Goal: Transaction & Acquisition: Purchase product/service

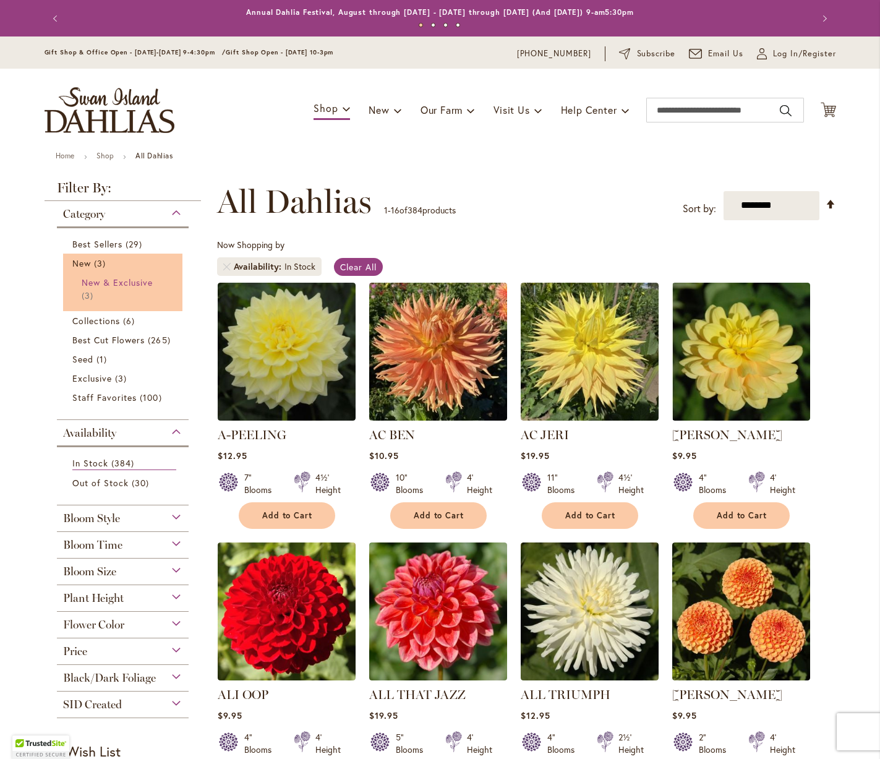
click at [92, 279] on span "New & Exclusive" at bounding box center [118, 283] width 72 height 12
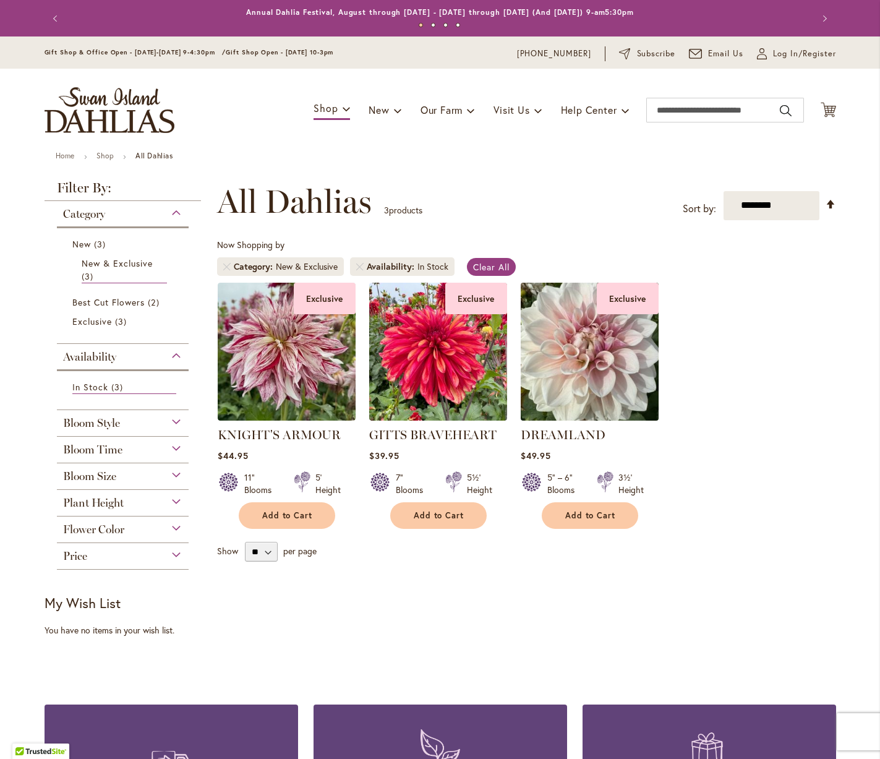
click at [576, 373] on img at bounding box center [589, 351] width 145 height 145
